Goal: Navigation & Orientation: Find specific page/section

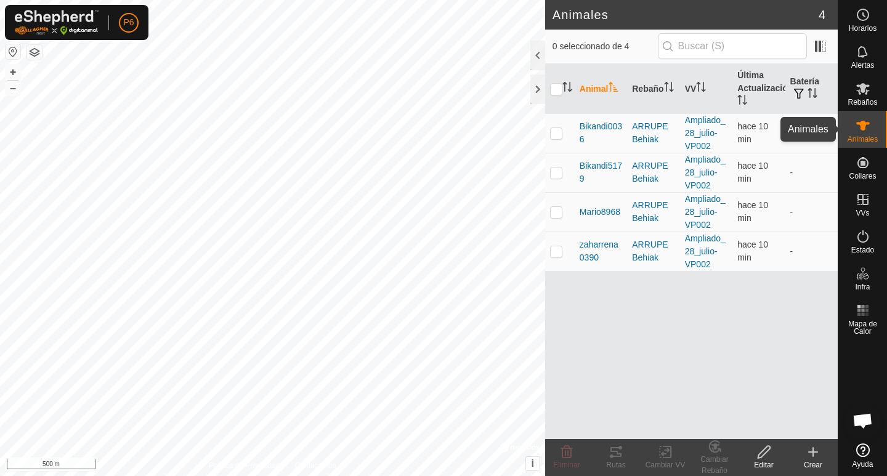
click at [859, 131] on icon at bounding box center [863, 125] width 15 height 15
click at [865, 134] on es-animals-svg-icon at bounding box center [863, 126] width 22 height 20
click at [556, 251] on p-checkbox at bounding box center [556, 252] width 12 height 10
checkbox input "true"
click at [613, 457] on icon at bounding box center [616, 452] width 11 height 10
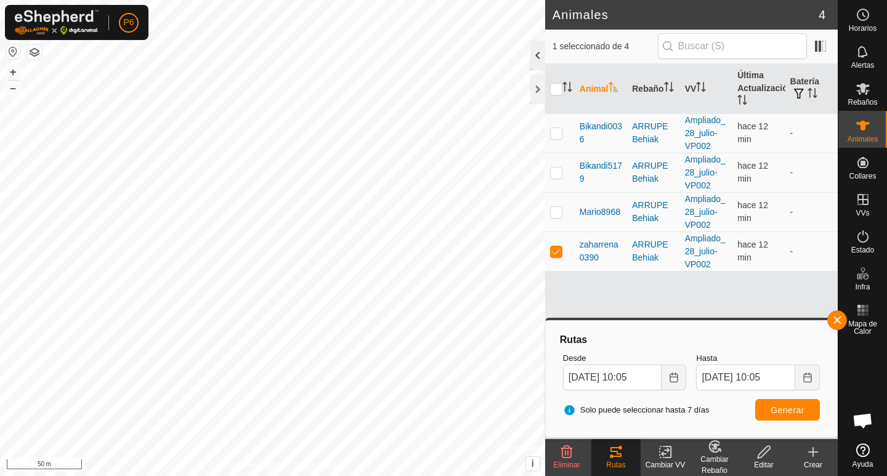
click at [541, 62] on div at bounding box center [538, 56] width 15 height 30
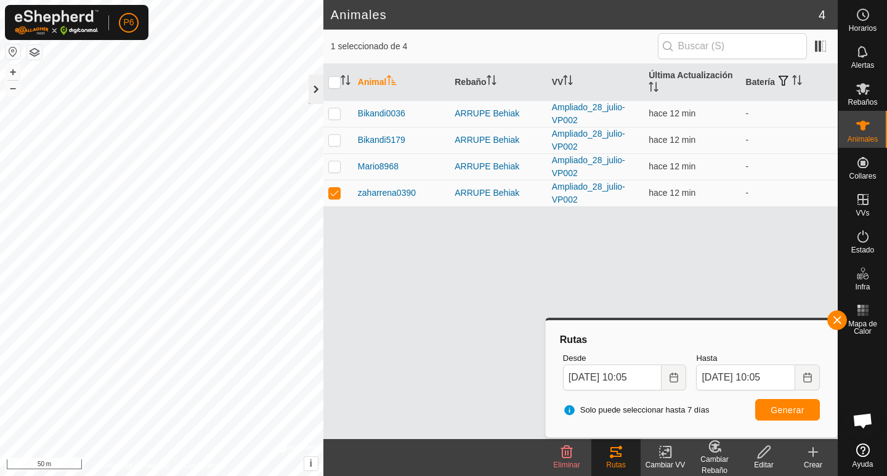
click at [309, 85] on div at bounding box center [316, 90] width 15 height 30
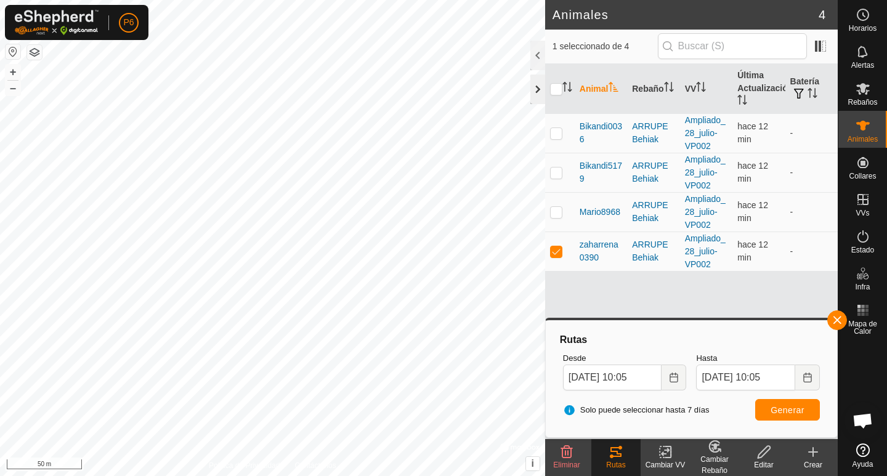
click at [540, 89] on div at bounding box center [538, 90] width 15 height 30
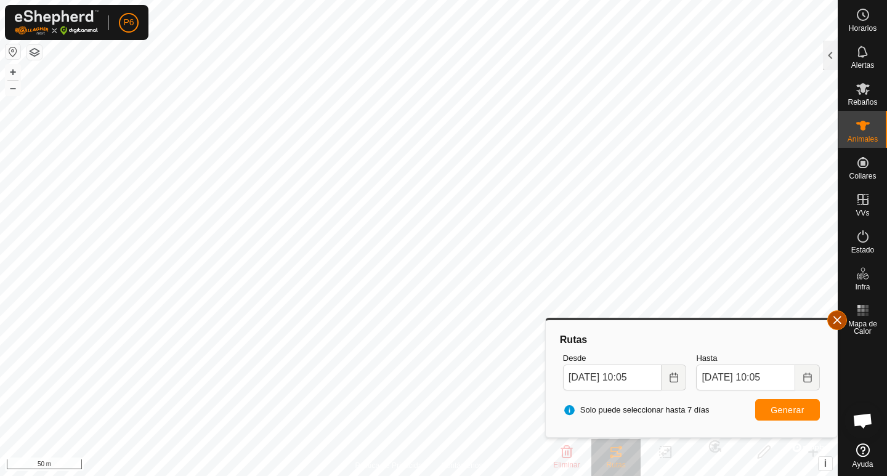
click at [835, 319] on button "button" at bounding box center [838, 321] width 20 height 20
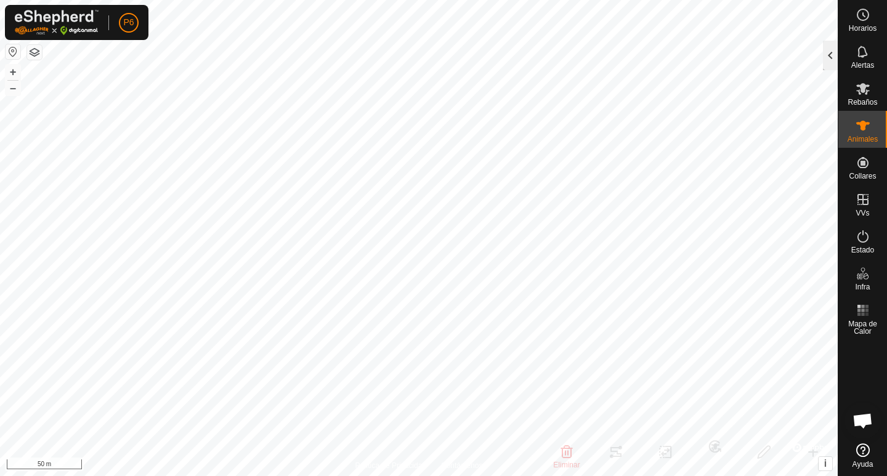
click at [830, 57] on div at bounding box center [830, 56] width 15 height 30
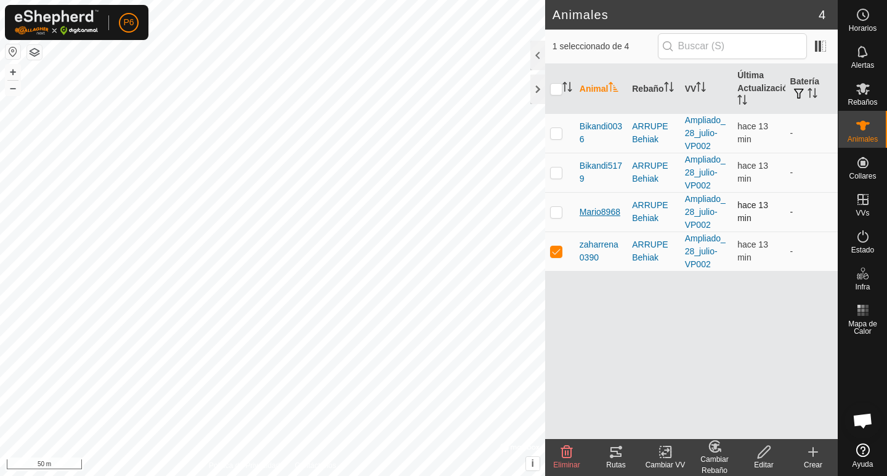
click at [593, 207] on span "Mario8968" at bounding box center [600, 212] width 41 height 13
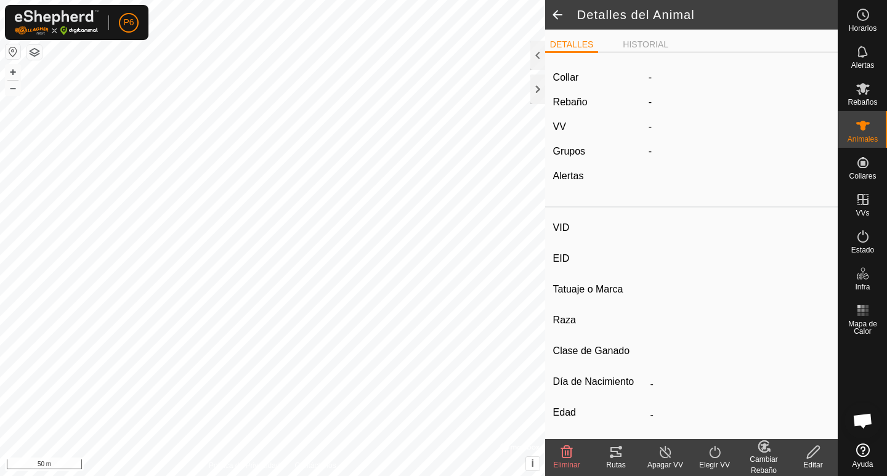
type input "Mario8968"
type input "-"
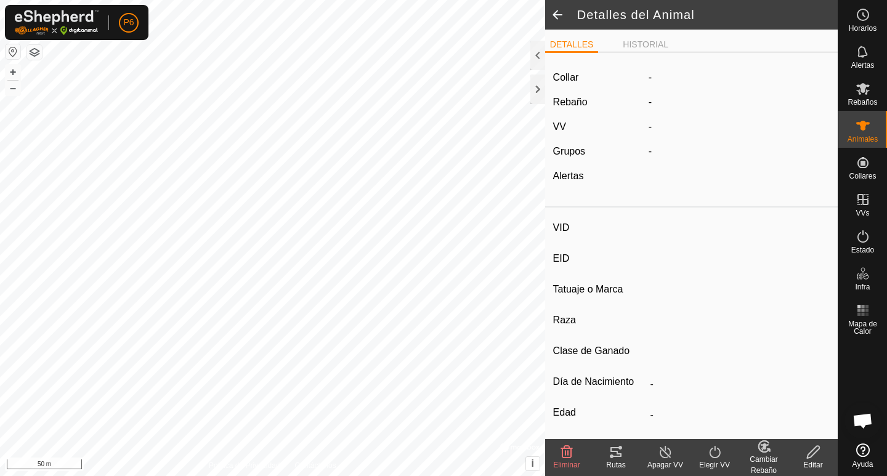
type input "0 kg"
type input "-"
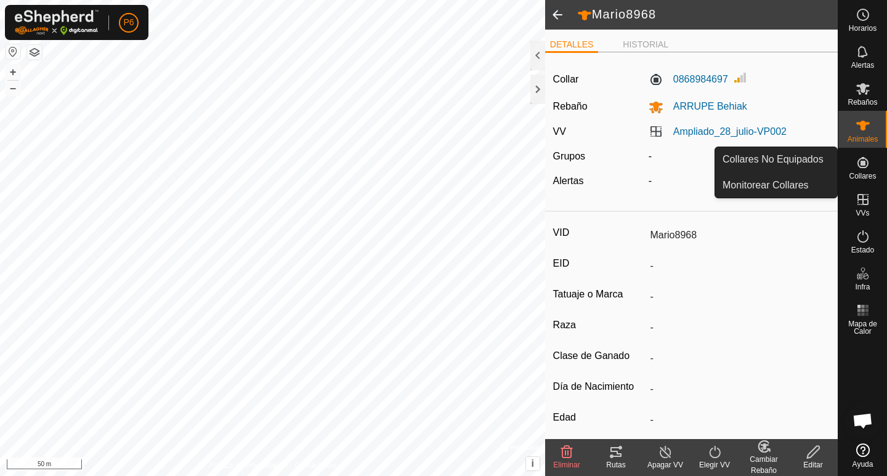
click at [856, 168] on icon at bounding box center [863, 162] width 15 height 15
click at [766, 162] on link "Collares No Equipados" at bounding box center [777, 159] width 122 height 25
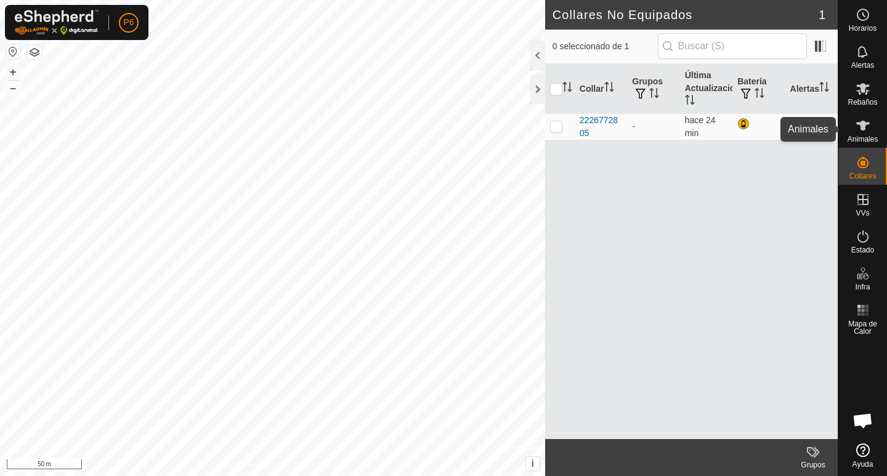
click at [868, 132] on icon at bounding box center [863, 125] width 15 height 15
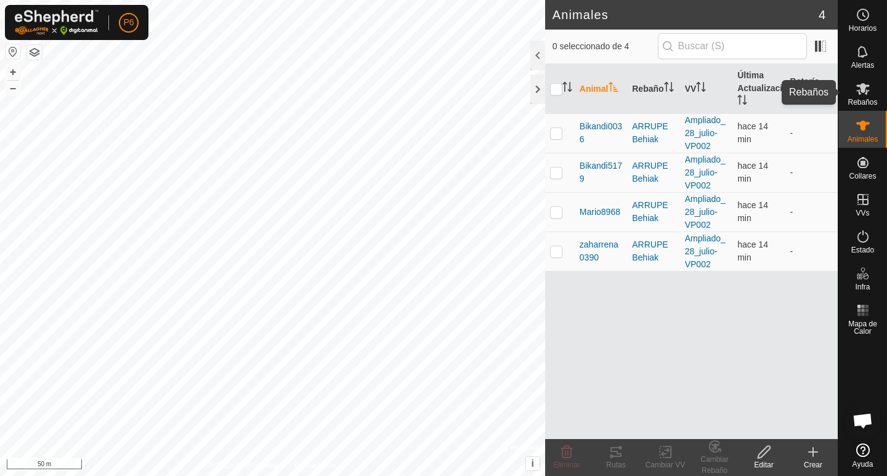
click at [866, 84] on icon at bounding box center [863, 88] width 15 height 15
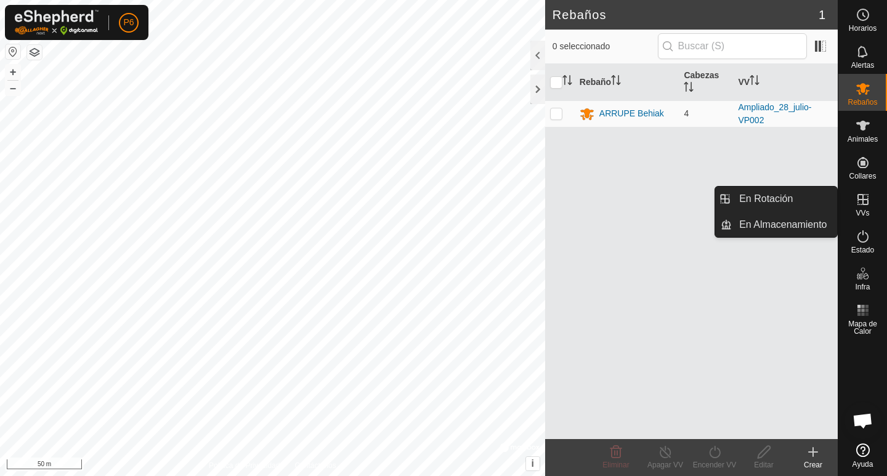
click at [859, 205] on icon at bounding box center [863, 199] width 11 height 11
